Goal: Task Accomplishment & Management: Manage account settings

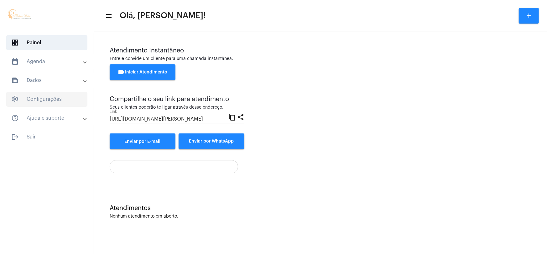
click at [50, 102] on span "settings Configurações" at bounding box center [46, 99] width 81 height 15
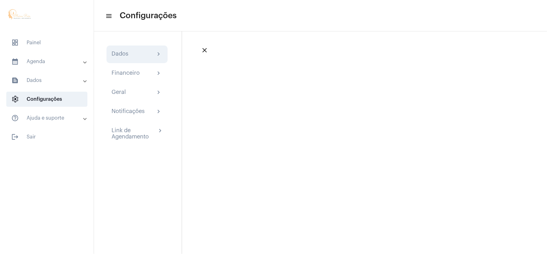
click at [127, 55] on div "Dados" at bounding box center [120, 54] width 17 height 8
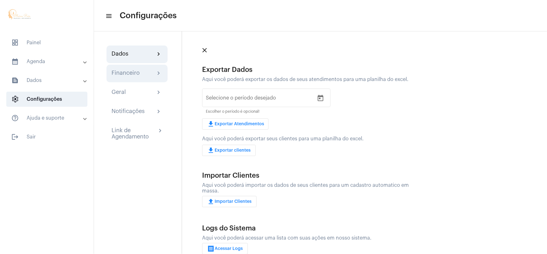
click at [127, 72] on div "Financeiro" at bounding box center [126, 74] width 28 height 8
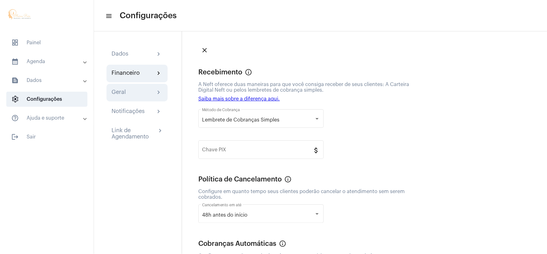
click at [122, 89] on div "Geral" at bounding box center [119, 93] width 14 height 8
